Goal: Information Seeking & Learning: Learn about a topic

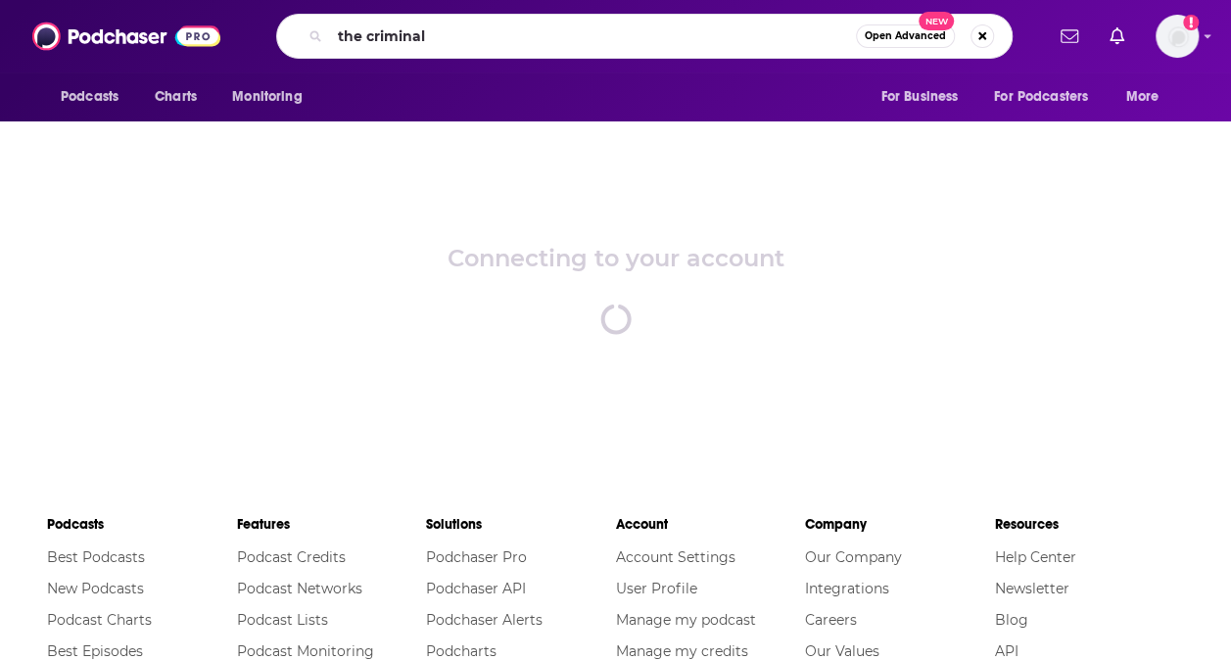
type input "the criminal"
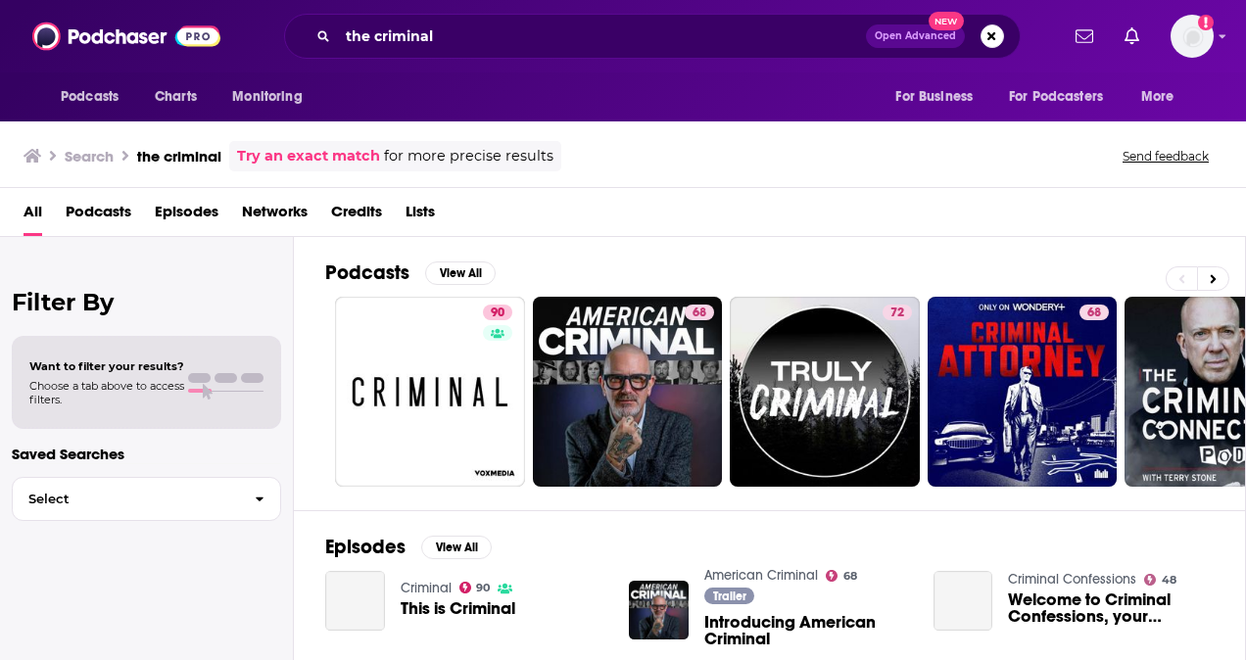
click at [108, 212] on span "Podcasts" at bounding box center [99, 216] width 66 height 40
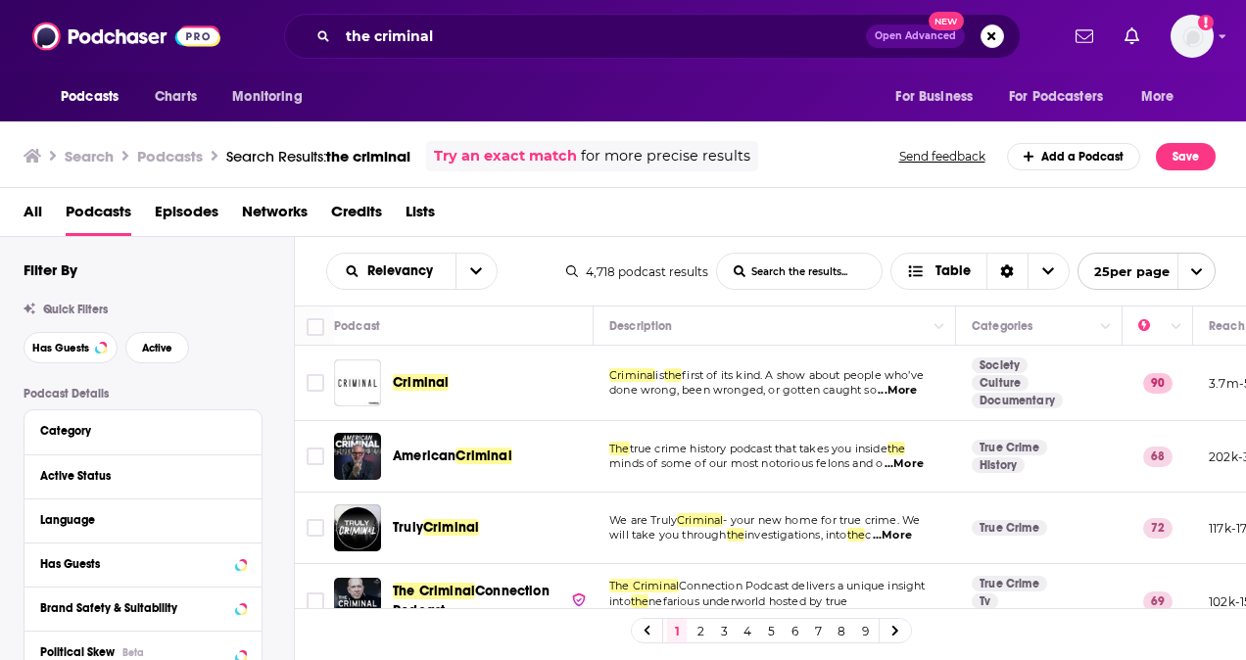
click at [439, 383] on span "Criminal" at bounding box center [421, 382] width 56 height 17
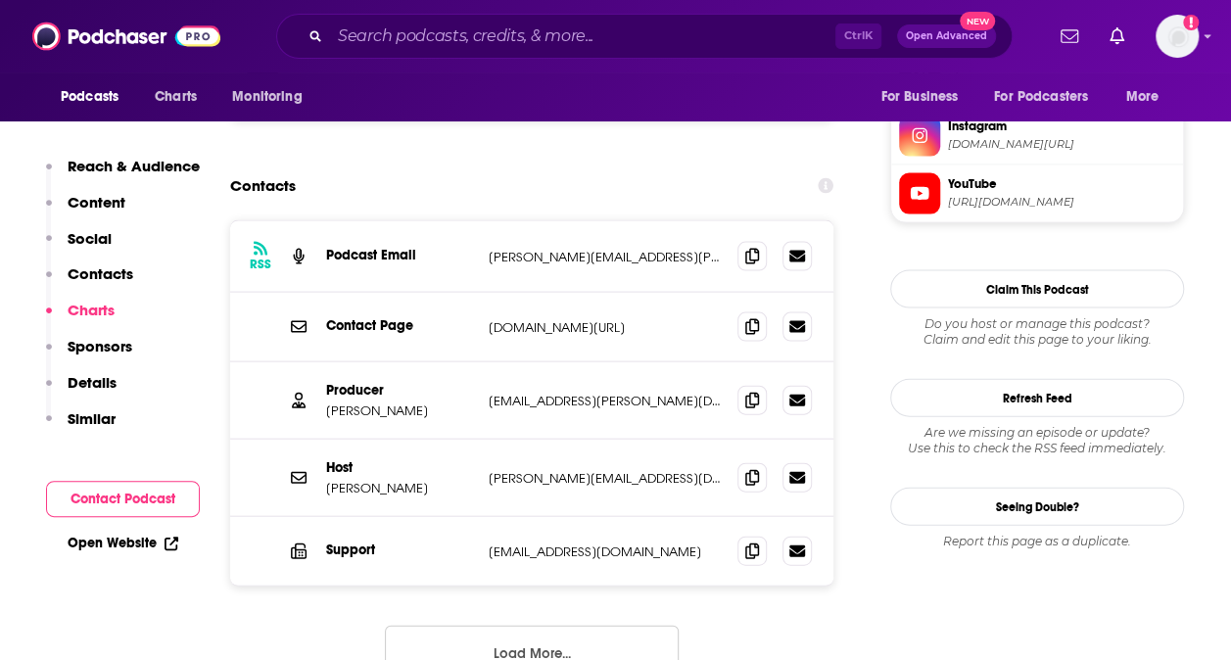
scroll to position [1947, 0]
